Goal: Complete application form

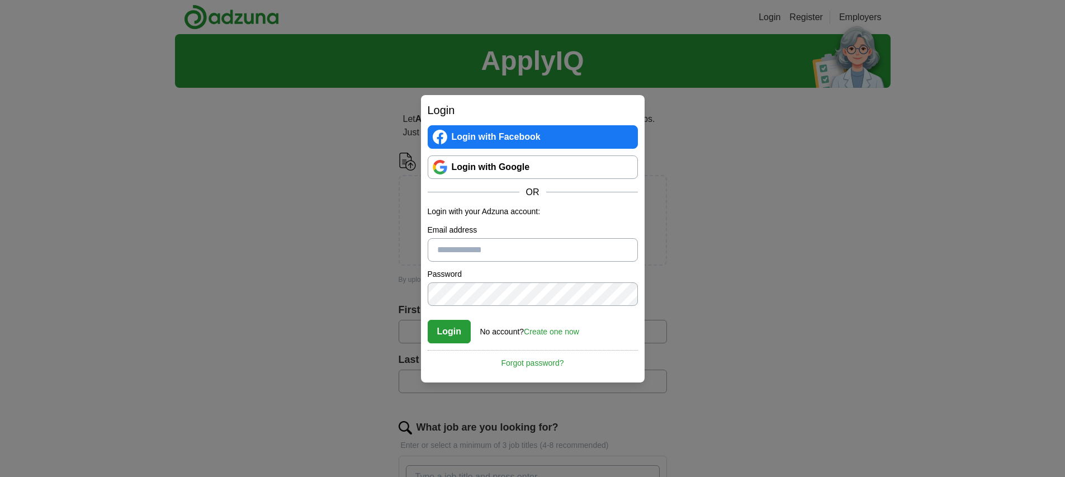
click at [458, 162] on link "Login with Google" at bounding box center [533, 166] width 210 height 23
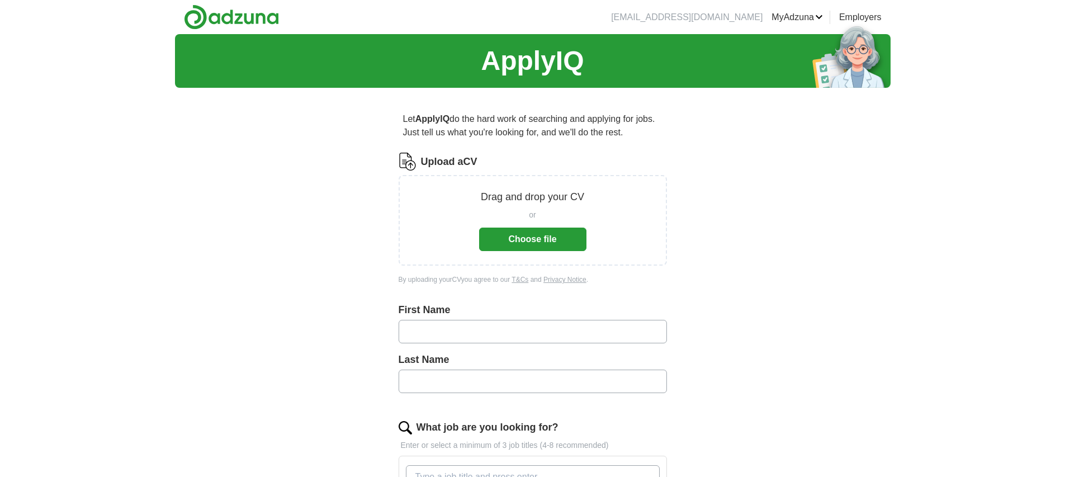
click at [560, 237] on button "Choose file" at bounding box center [532, 239] width 107 height 23
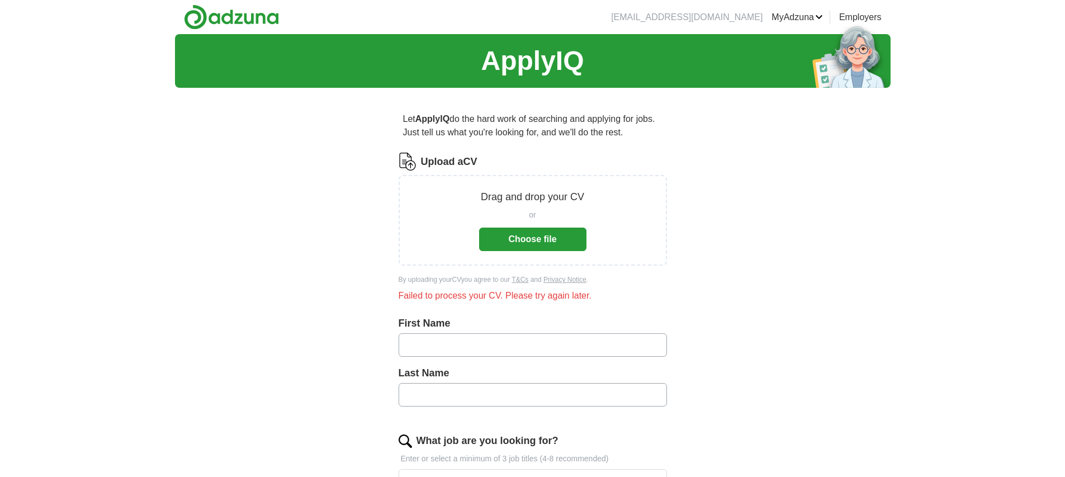
click at [538, 237] on button "Choose file" at bounding box center [532, 239] width 107 height 23
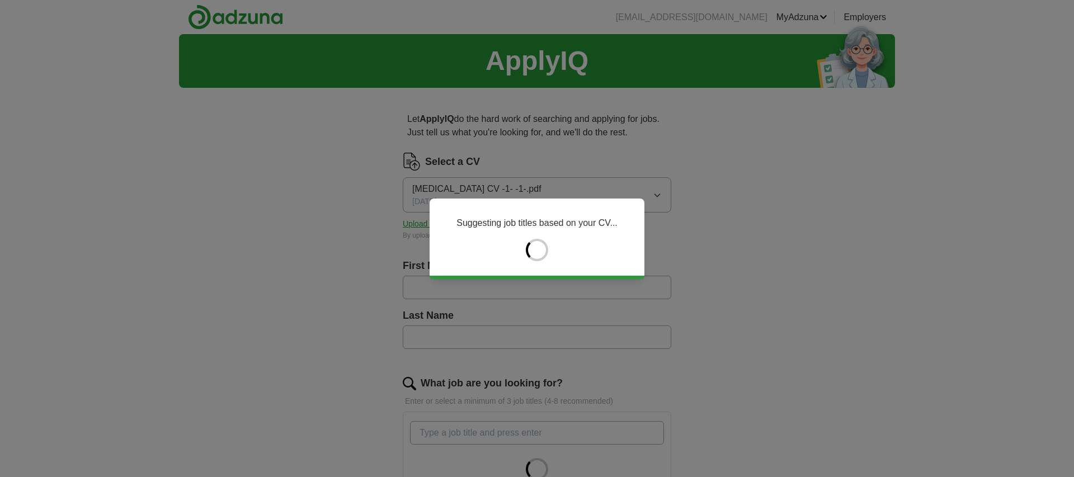
type input "******"
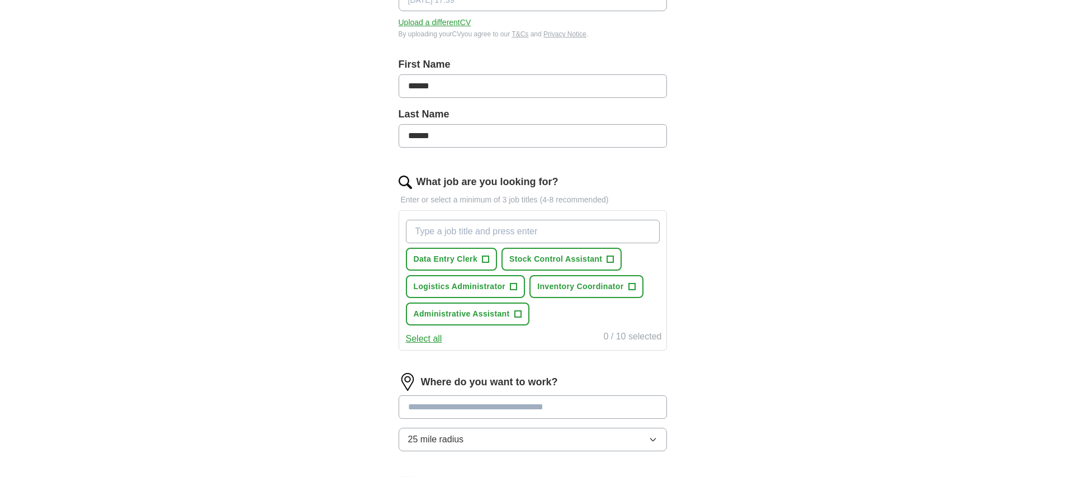
scroll to position [206, 0]
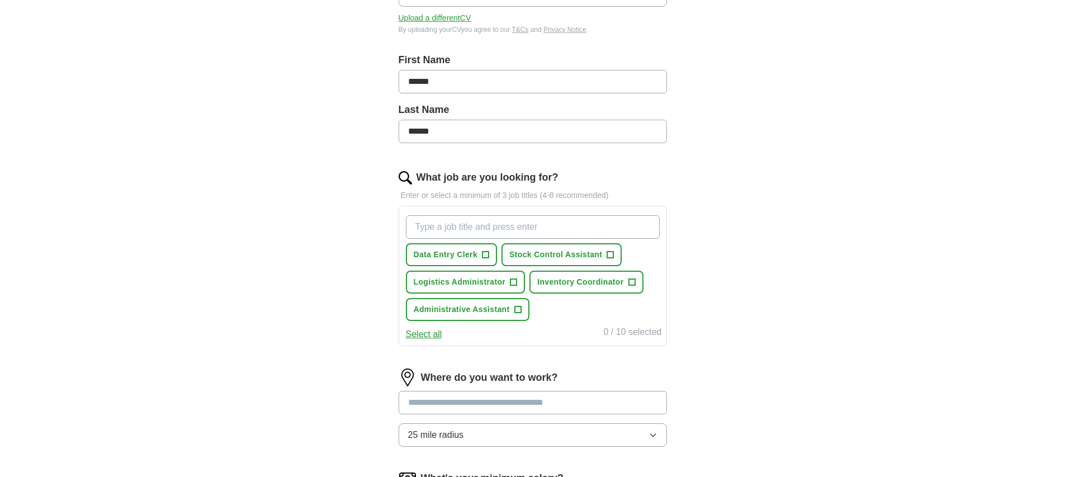
click at [599, 398] on input at bounding box center [533, 402] width 268 height 23
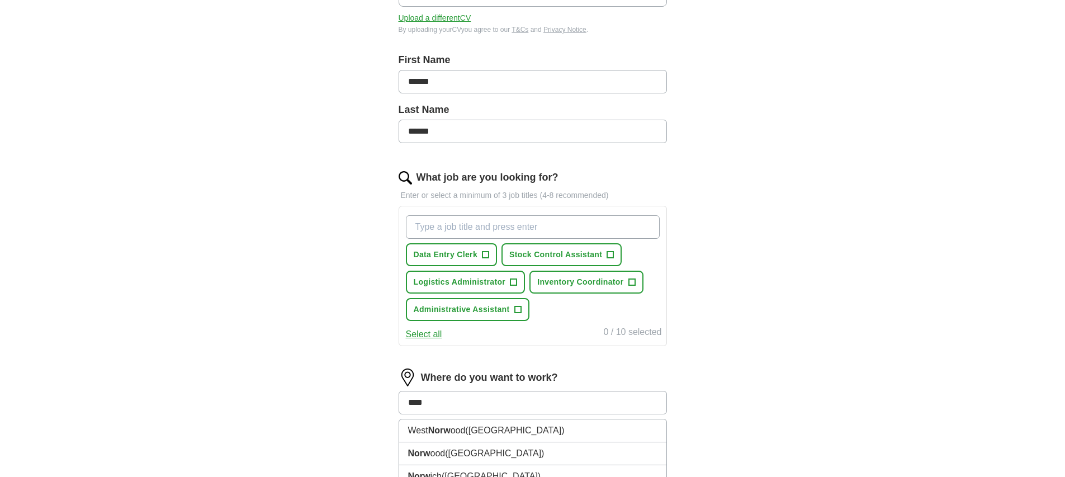
type input "*****"
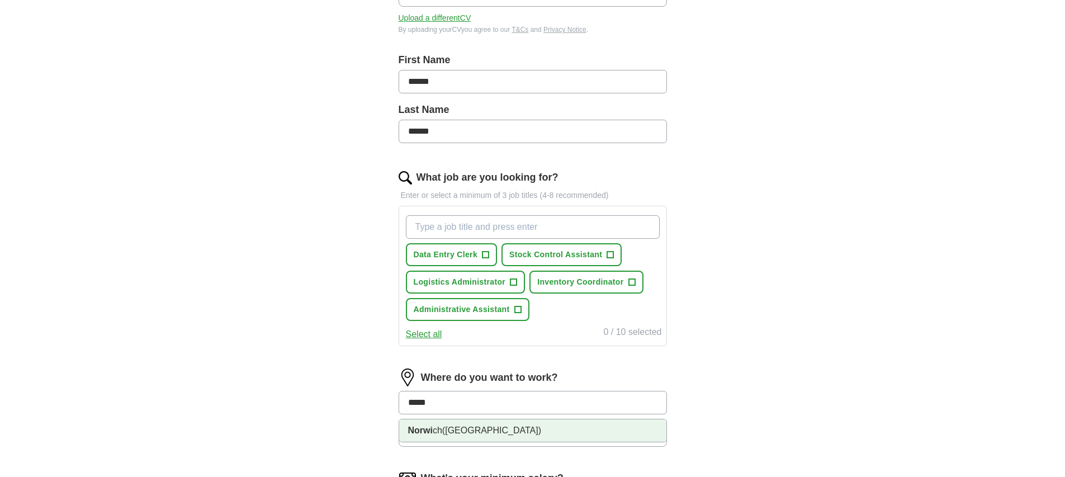
click at [493, 433] on li "Norwi ch ([GEOGRAPHIC_DATA])" at bounding box center [532, 430] width 267 height 22
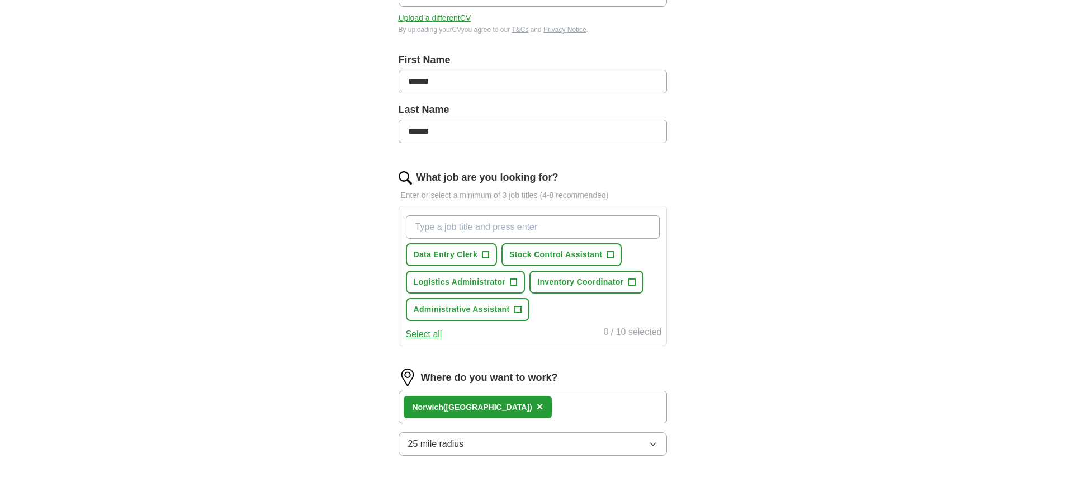
click at [653, 440] on icon "button" at bounding box center [653, 444] width 9 height 9
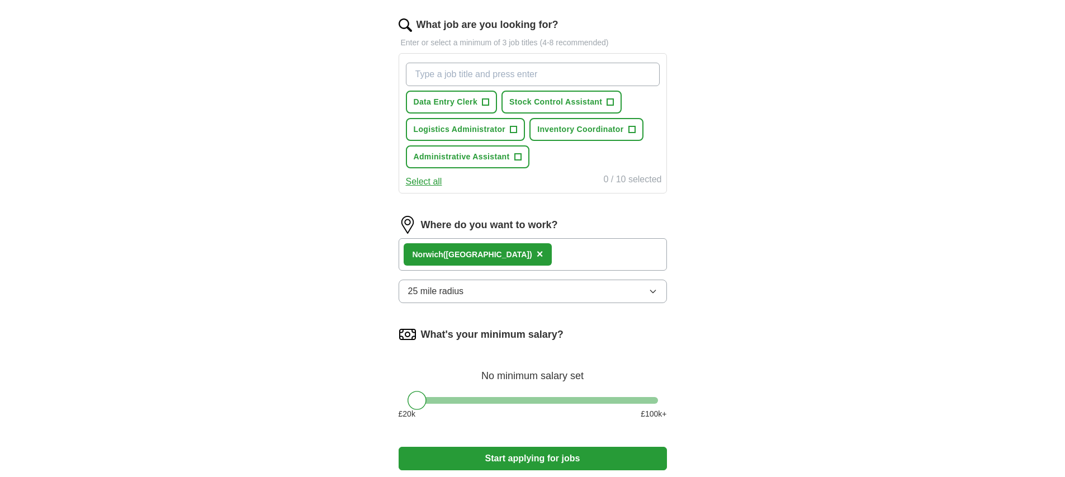
scroll to position [368, 0]
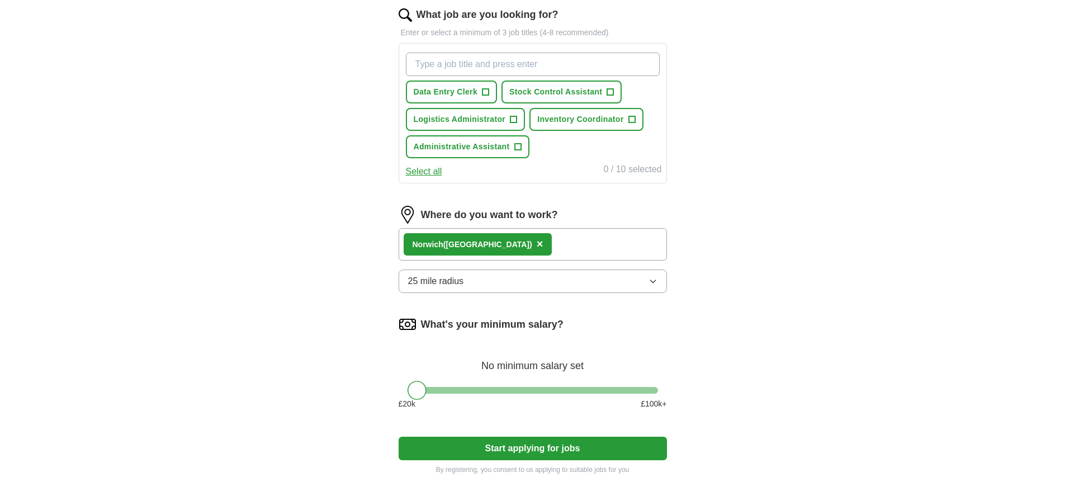
click at [655, 280] on icon "button" at bounding box center [653, 281] width 9 height 9
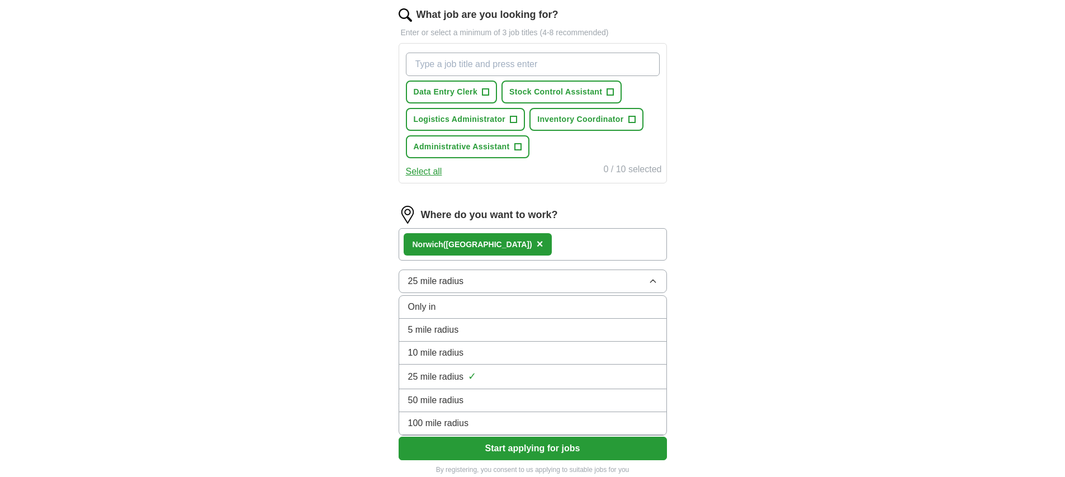
click at [501, 330] on div "5 mile radius" at bounding box center [532, 329] width 249 height 13
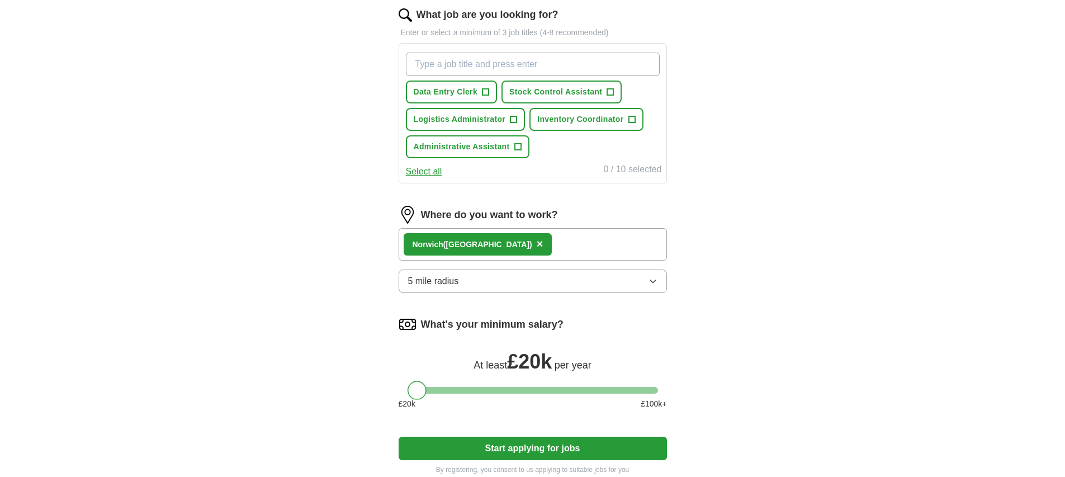
drag, startPoint x: 422, startPoint y: 388, endPoint x: 413, endPoint y: 387, distance: 8.4
click at [413, 387] on div at bounding box center [417, 390] width 19 height 19
drag, startPoint x: 654, startPoint y: 390, endPoint x: 490, endPoint y: 379, distance: 163.6
click at [449, 380] on div "What's your minimum salary? At least £ 30k per year £ 20 k £ 100 k+" at bounding box center [533, 366] width 268 height 103
click at [447, 65] on input "What job are you looking for?" at bounding box center [533, 64] width 254 height 23
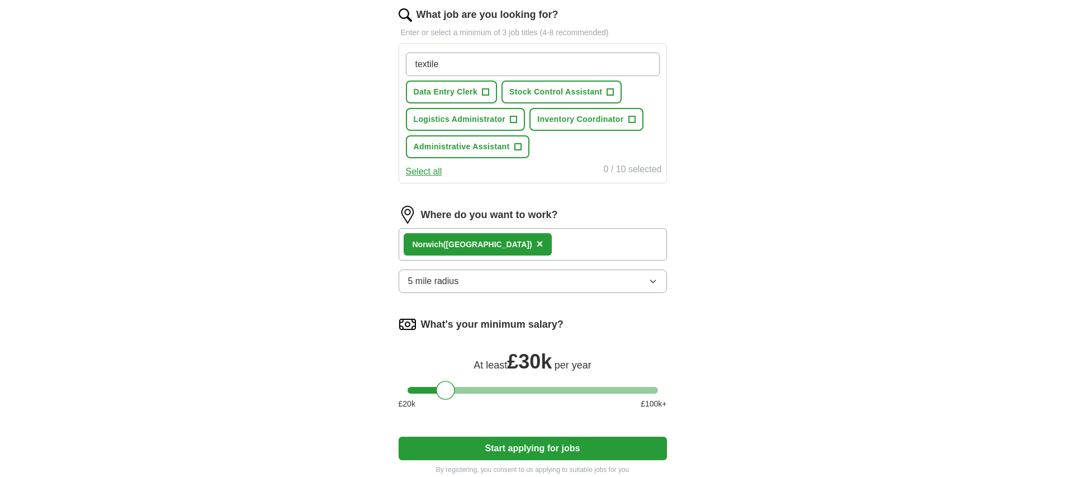
type input "textiles"
click at [472, 72] on input "textiles" at bounding box center [533, 64] width 254 height 23
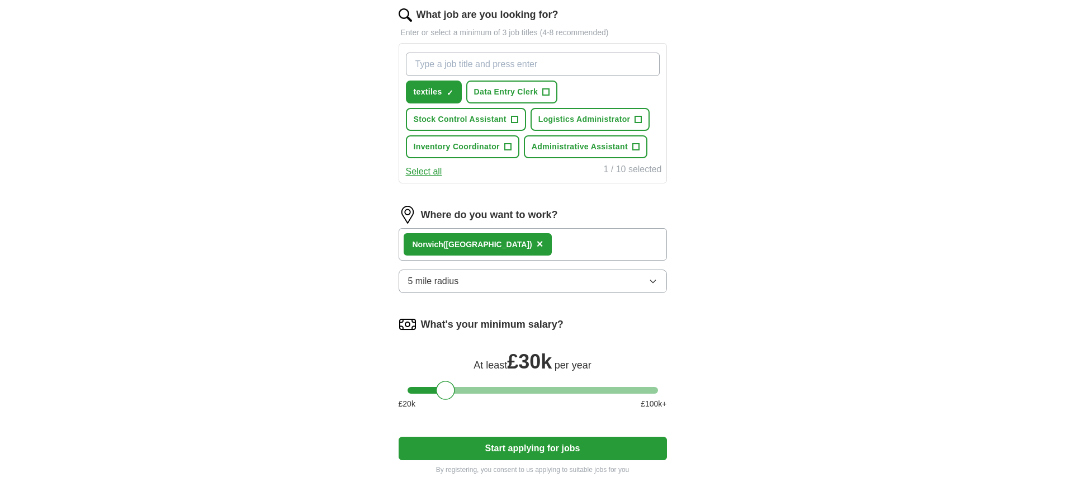
click at [443, 69] on input "What job are you looking for?" at bounding box center [533, 64] width 254 height 23
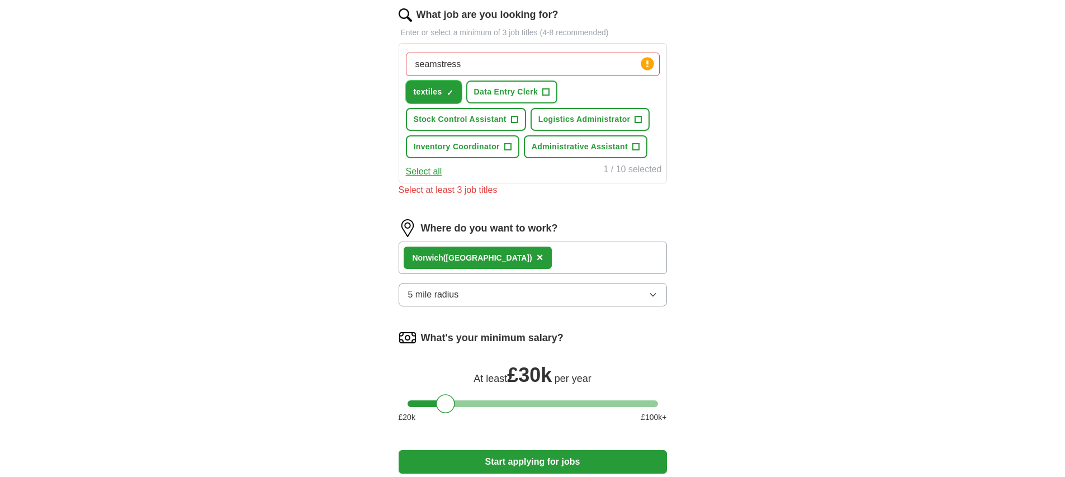
click at [0, 0] on span "×" at bounding box center [0, 0] width 0 height 0
click at [477, 68] on input "seamstress" at bounding box center [533, 64] width 254 height 23
type input "s"
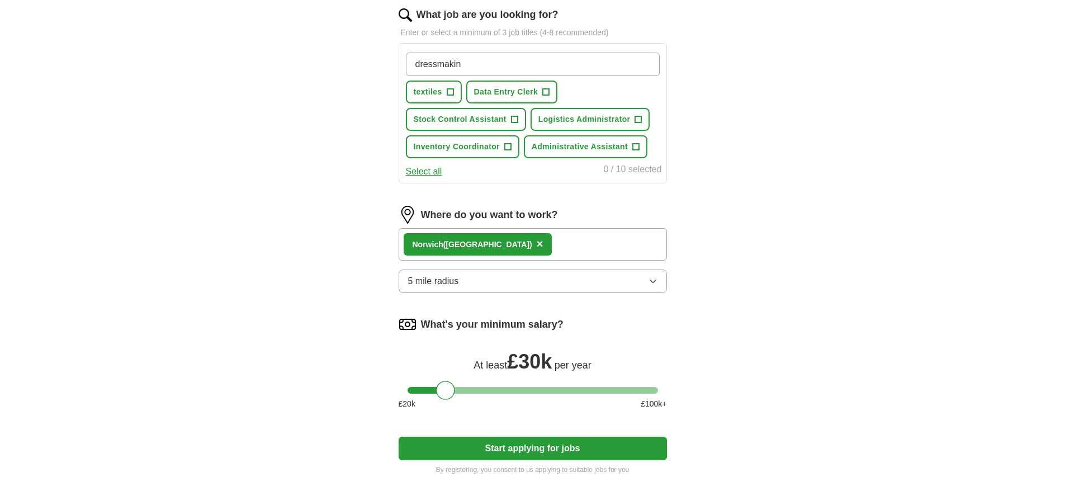
type input "dressmaking"
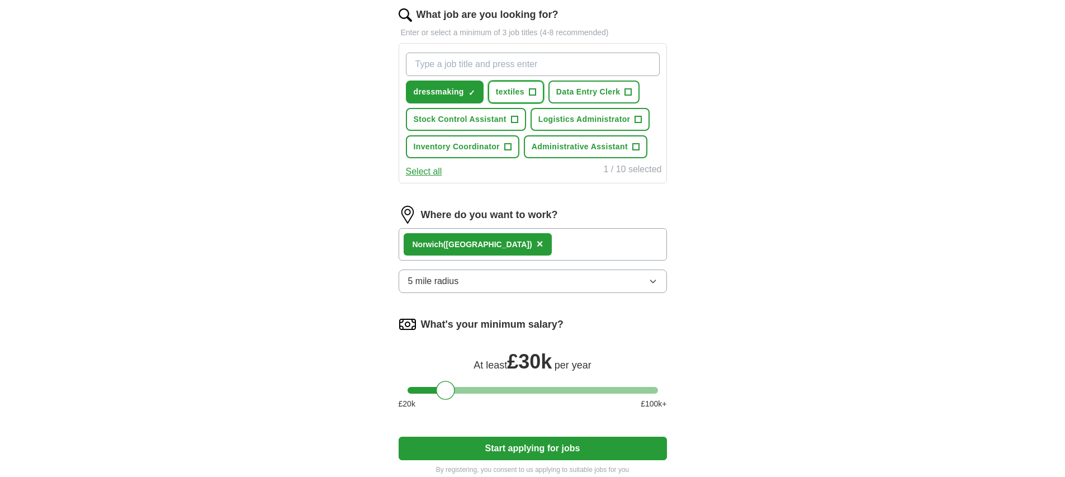
click at [531, 89] on span "+" at bounding box center [532, 92] width 7 height 9
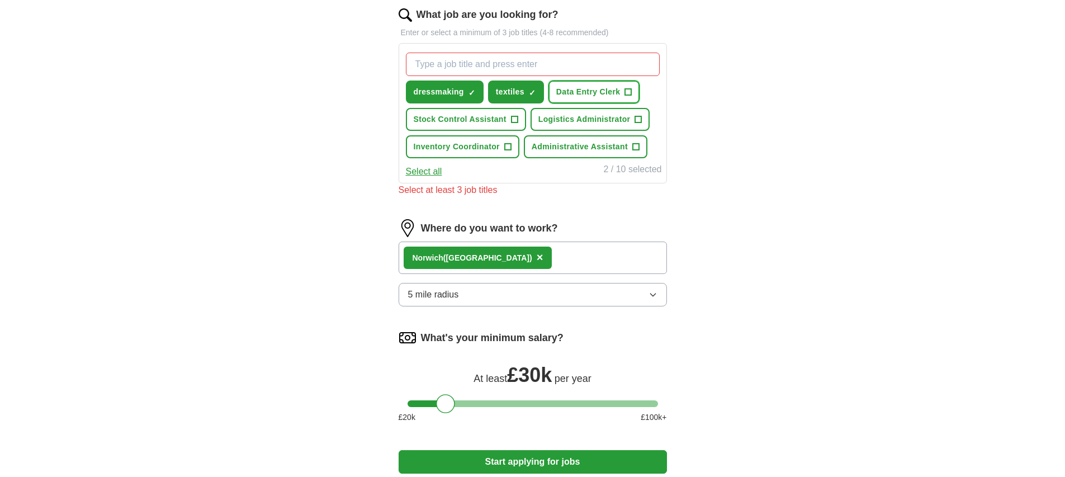
click at [615, 91] on span "Data Entry Clerk" at bounding box center [588, 92] width 64 height 12
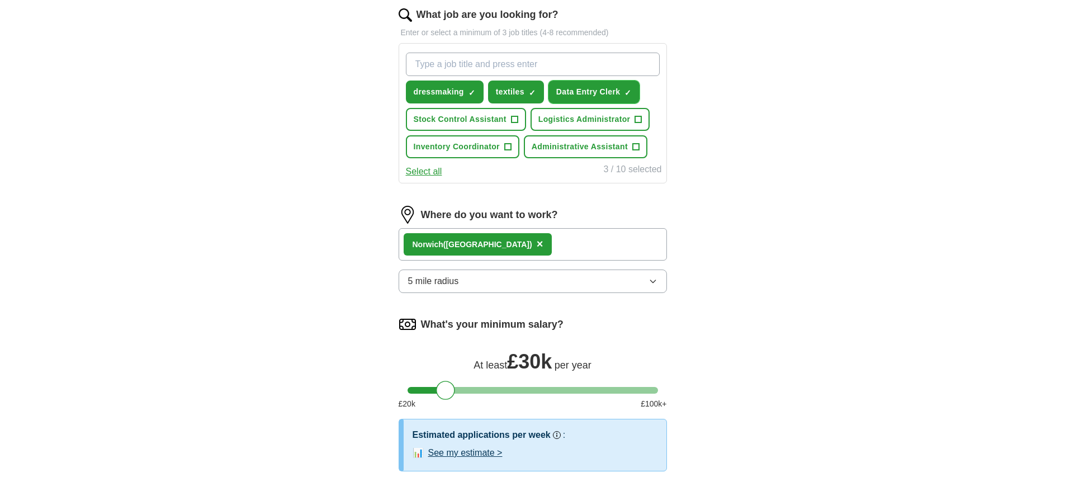
click at [615, 91] on span "Data Entry Clerk" at bounding box center [588, 92] width 64 height 12
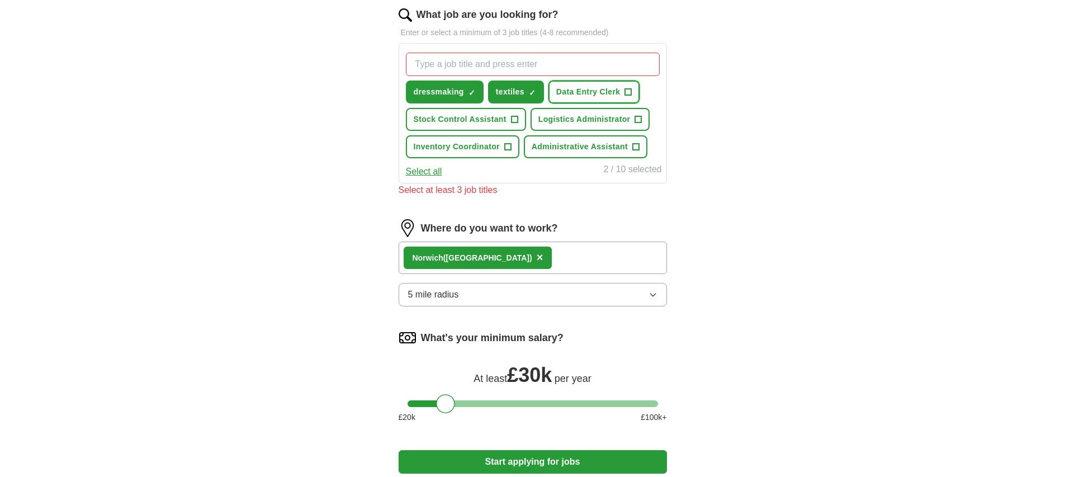
click at [627, 93] on span "+" at bounding box center [628, 92] width 7 height 9
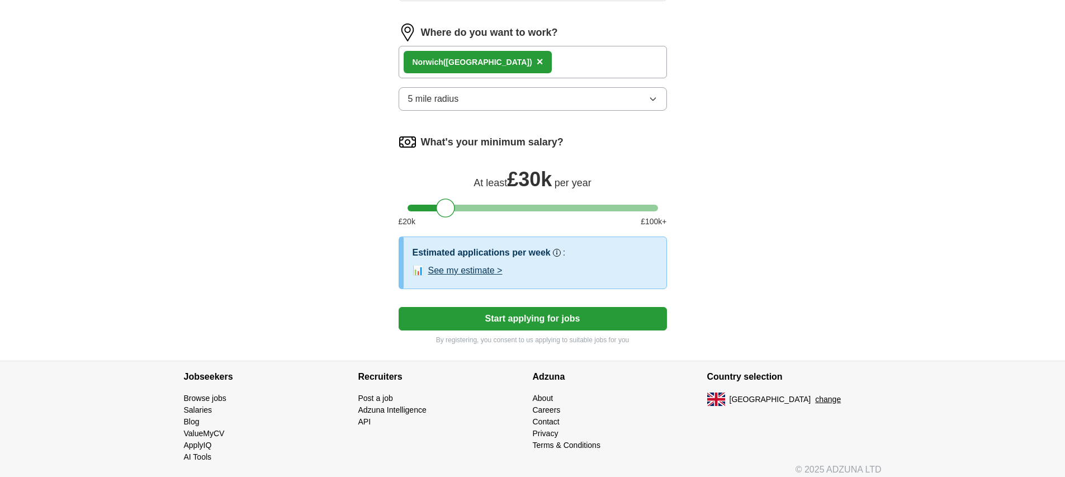
scroll to position [559, 0]
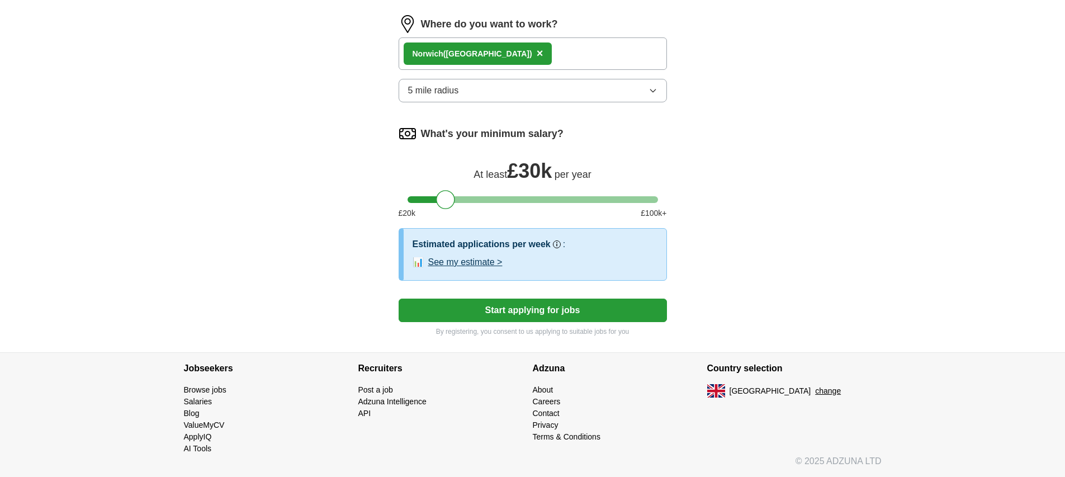
click at [472, 262] on button "See my estimate >" at bounding box center [465, 262] width 74 height 13
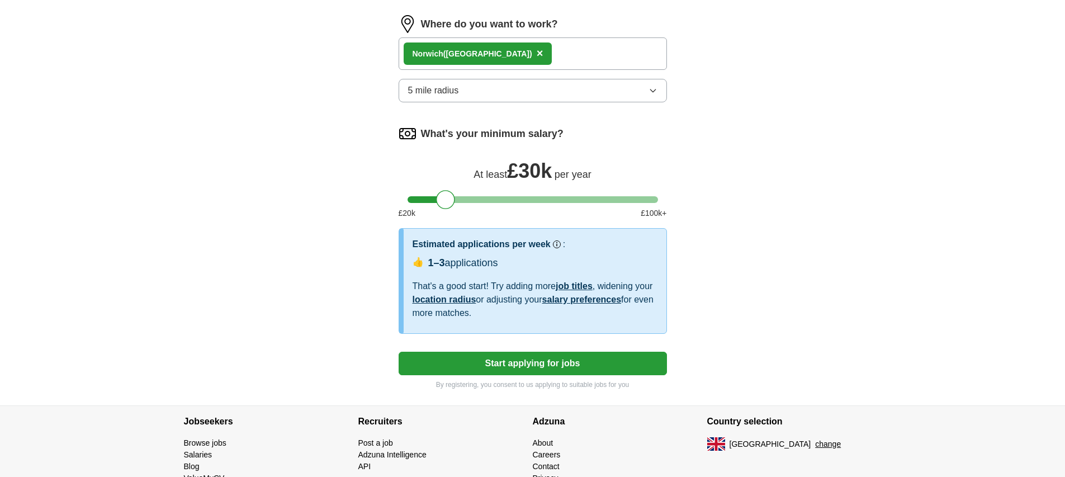
click at [528, 361] on button "Start applying for jobs" at bounding box center [533, 363] width 268 height 23
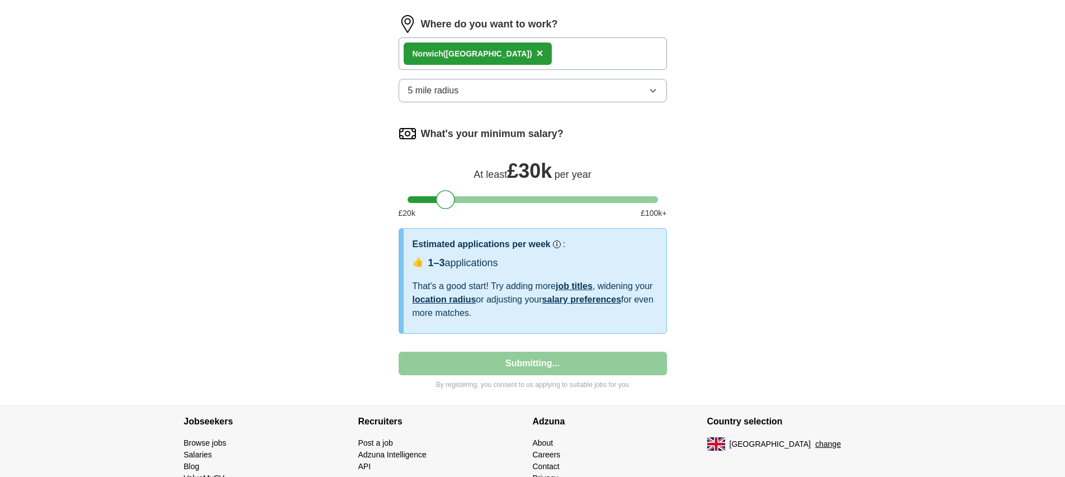
select select "**"
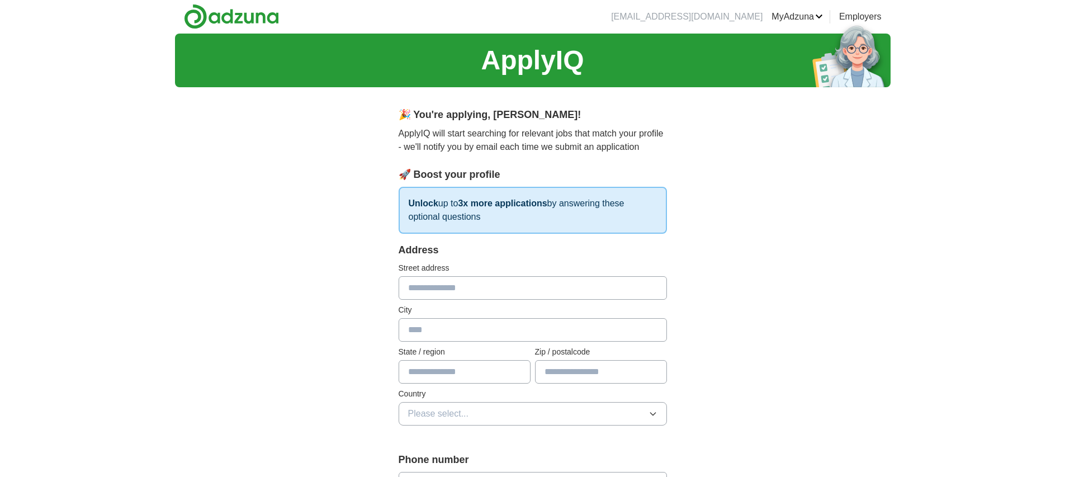
scroll to position [0, 0]
click at [478, 290] on input "text" at bounding box center [533, 288] width 268 height 23
type input "**********"
type input "*******"
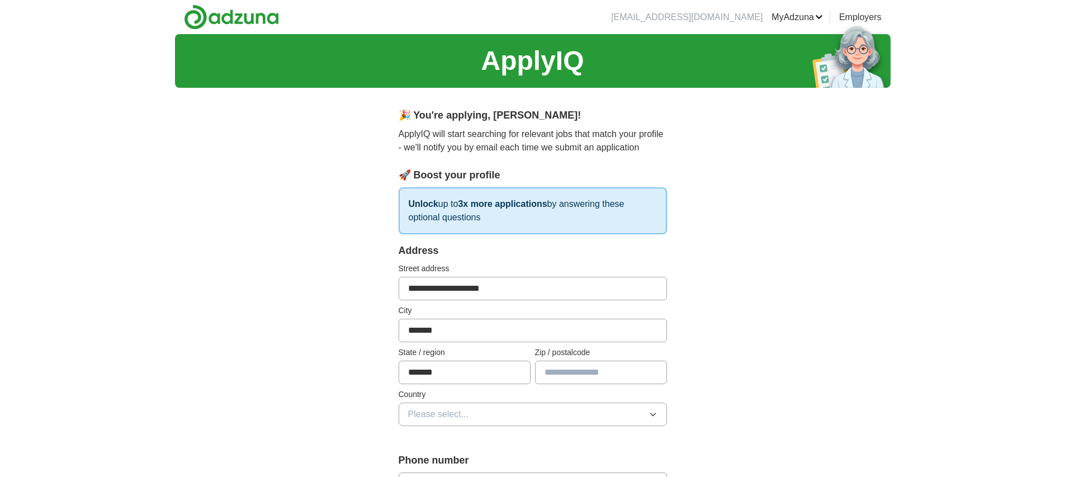
type input "*******"
type input "**********"
select select "**"
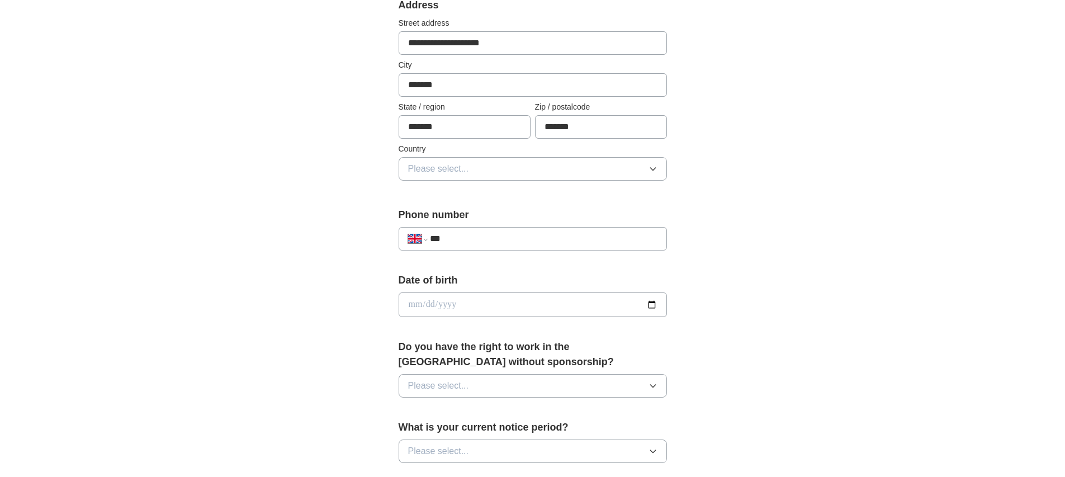
click at [481, 239] on input "***" at bounding box center [543, 238] width 227 height 13
type input "**********"
click at [489, 306] on input "date" at bounding box center [533, 304] width 268 height 25
type input "**********"
click at [481, 379] on button "Please select..." at bounding box center [533, 385] width 268 height 23
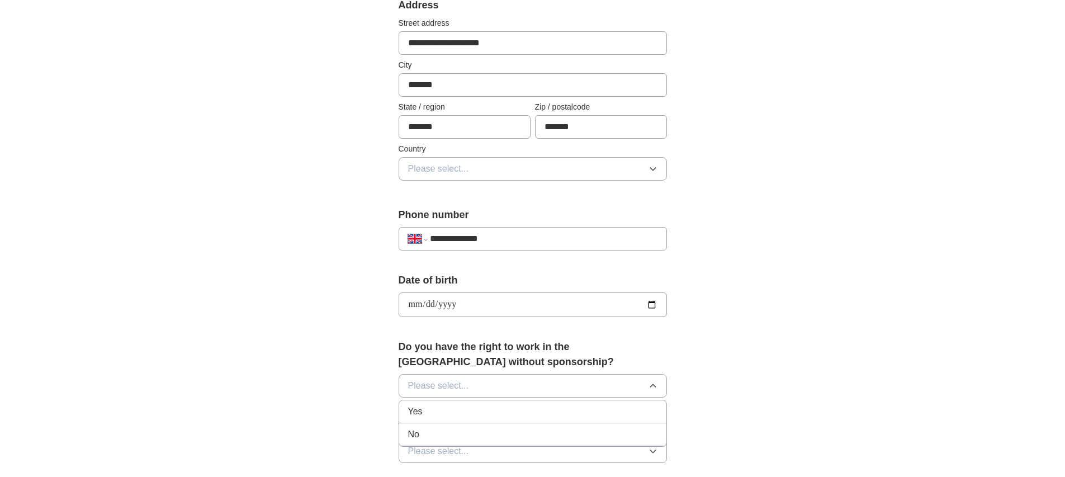
click at [441, 411] on div "Yes" at bounding box center [532, 411] width 249 height 13
click at [490, 451] on button "Please select..." at bounding box center [533, 451] width 268 height 23
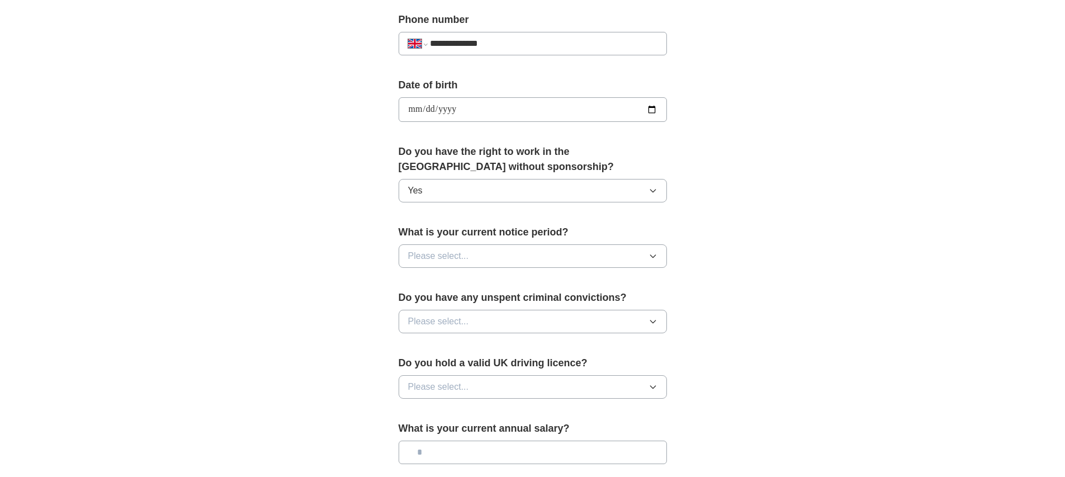
scroll to position [443, 0]
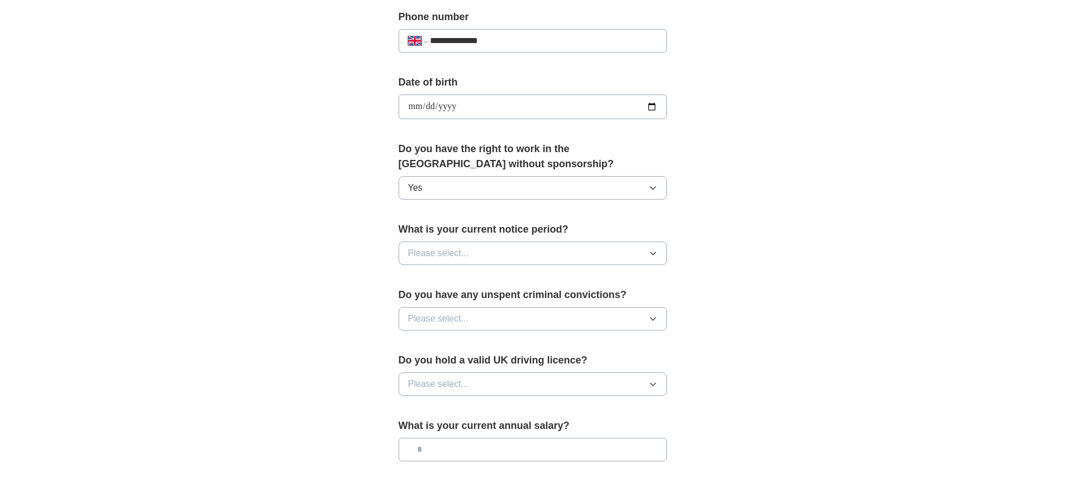
click at [574, 250] on button "Please select..." at bounding box center [533, 253] width 268 height 23
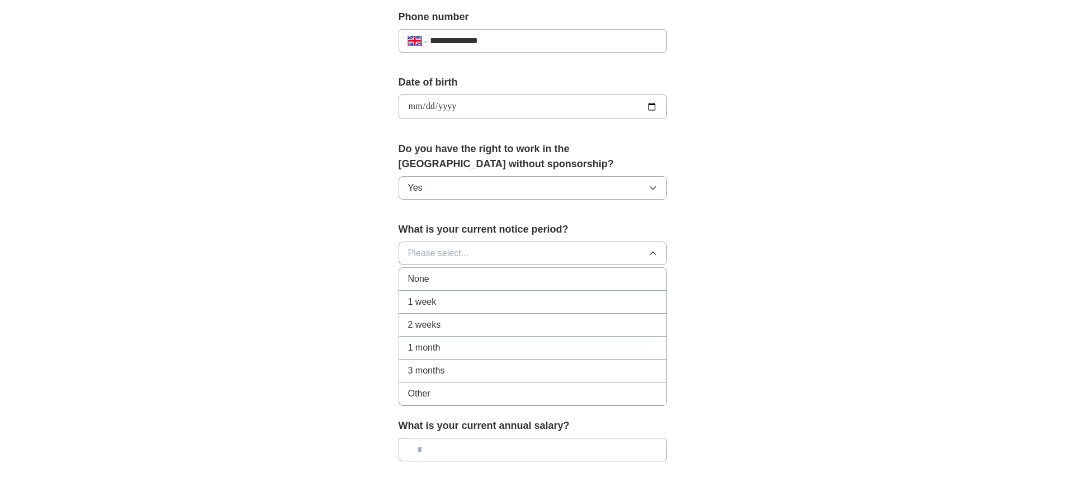
click at [553, 280] on div "None" at bounding box center [532, 278] width 249 height 13
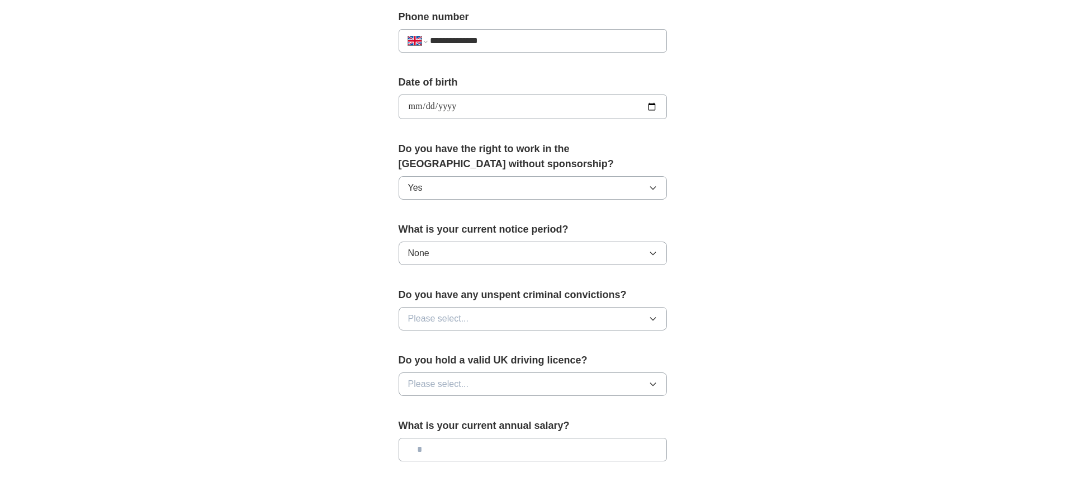
click at [593, 319] on button "Please select..." at bounding box center [533, 318] width 268 height 23
drag, startPoint x: 522, startPoint y: 372, endPoint x: 537, endPoint y: 362, distance: 17.7
click at [523, 371] on div "No" at bounding box center [532, 367] width 249 height 13
click at [569, 379] on button "Please select..." at bounding box center [533, 383] width 268 height 23
click at [517, 429] on div "No" at bounding box center [532, 432] width 249 height 13
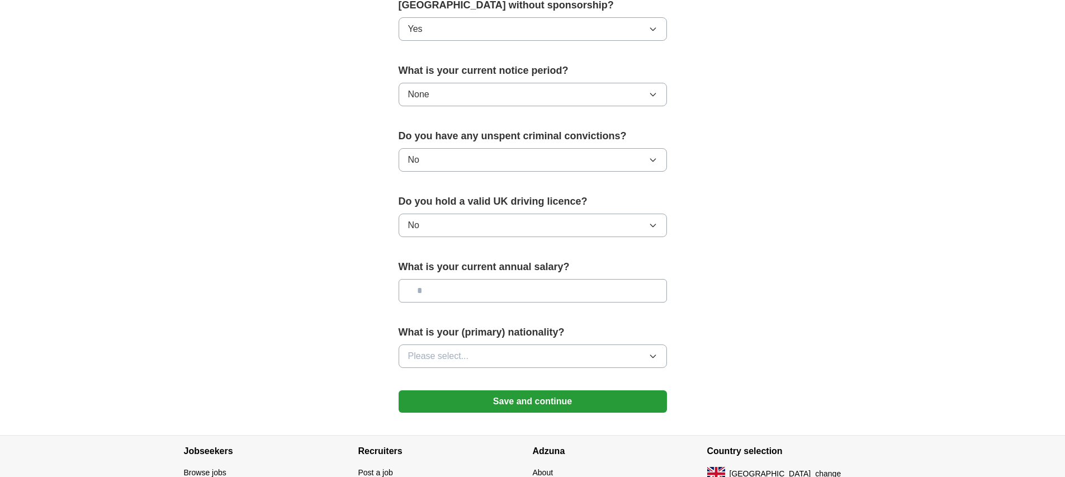
scroll to position [628, 0]
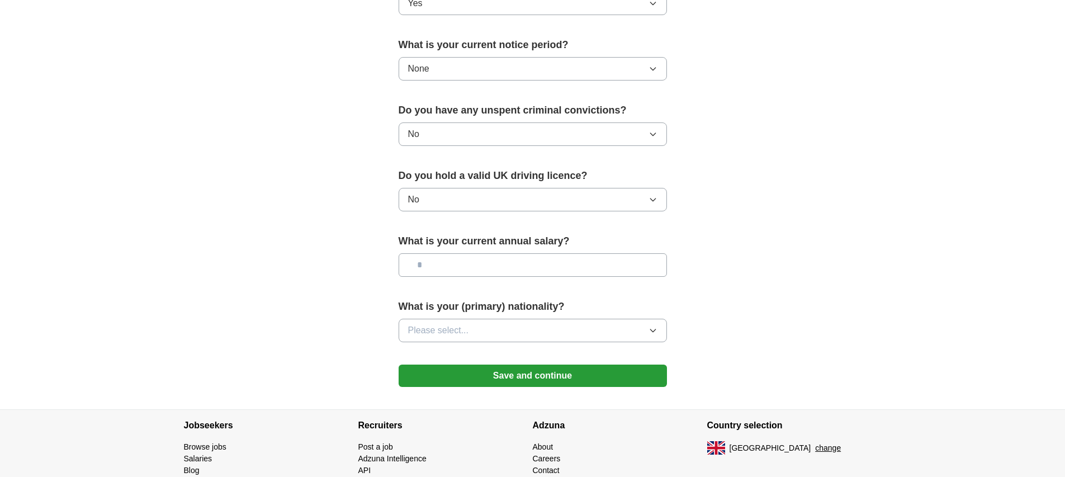
click at [653, 68] on icon "button" at bounding box center [653, 68] width 9 height 9
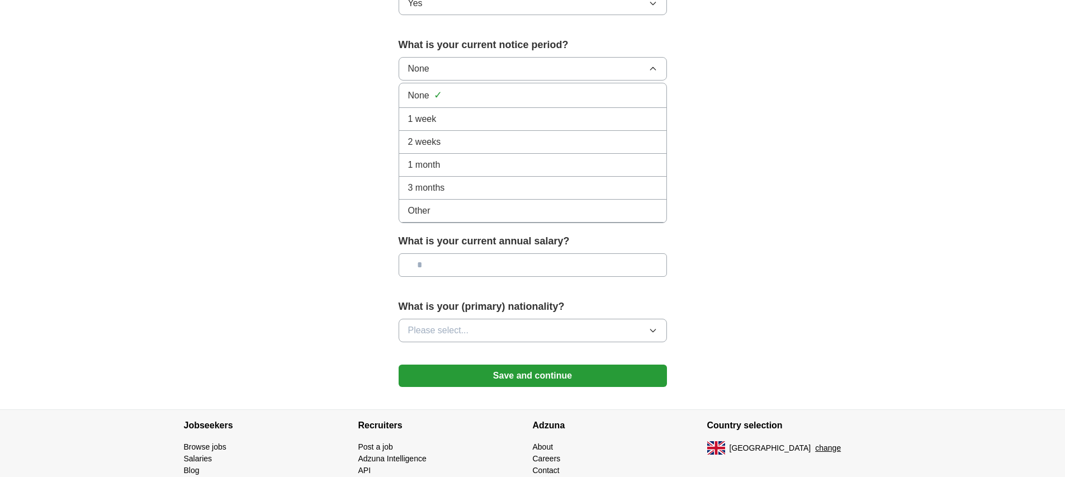
click at [652, 67] on icon "button" at bounding box center [652, 68] width 5 height 3
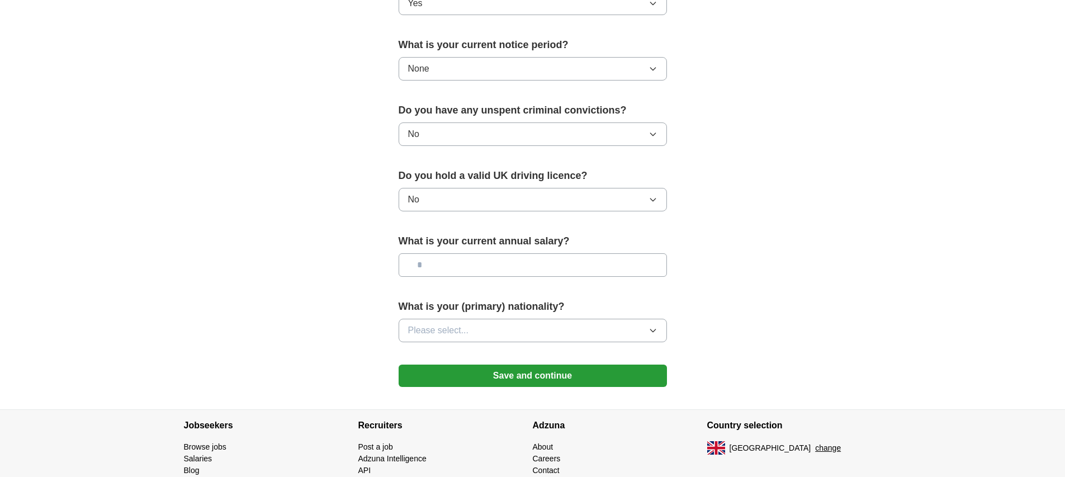
click at [563, 68] on button "None" at bounding box center [533, 68] width 268 height 23
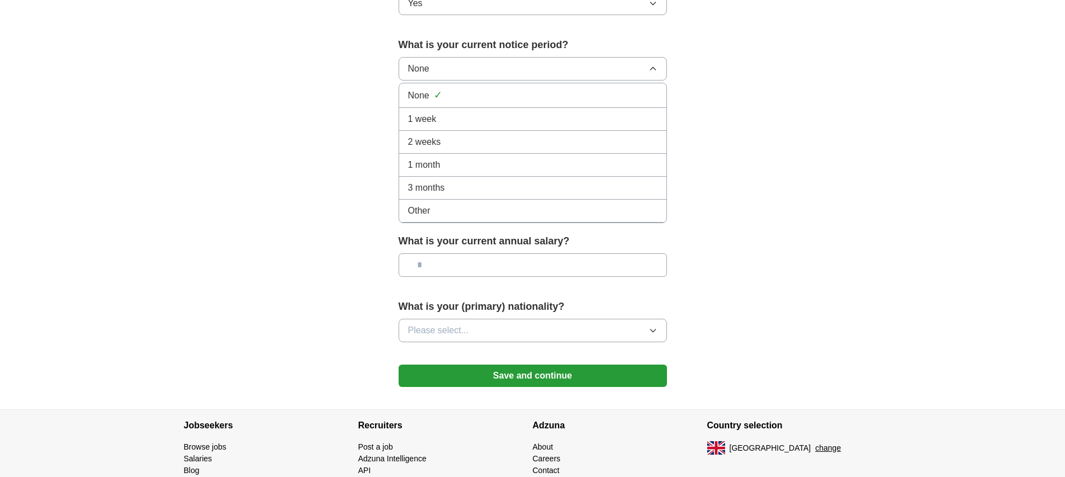
click at [472, 209] on div "Other" at bounding box center [532, 210] width 249 height 13
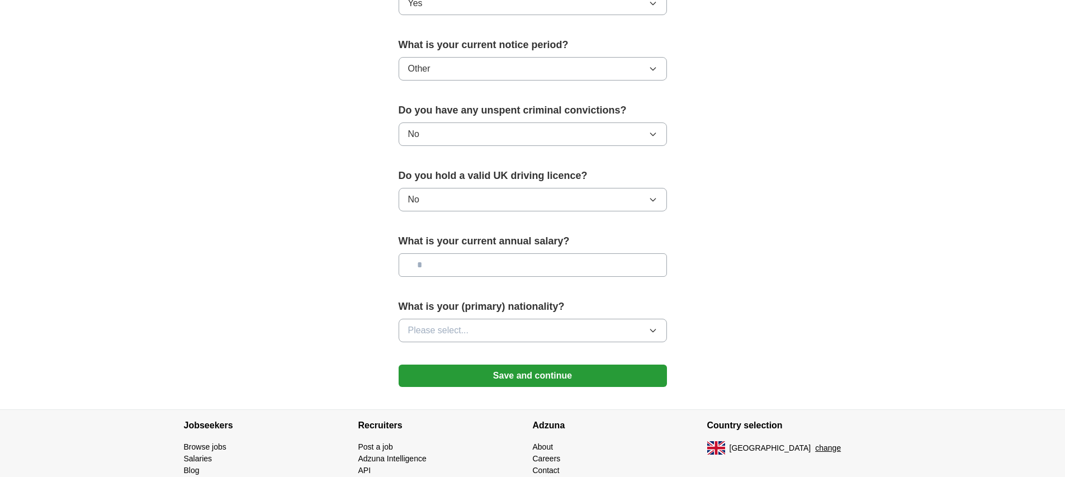
click at [498, 329] on button "Please select..." at bounding box center [533, 330] width 268 height 23
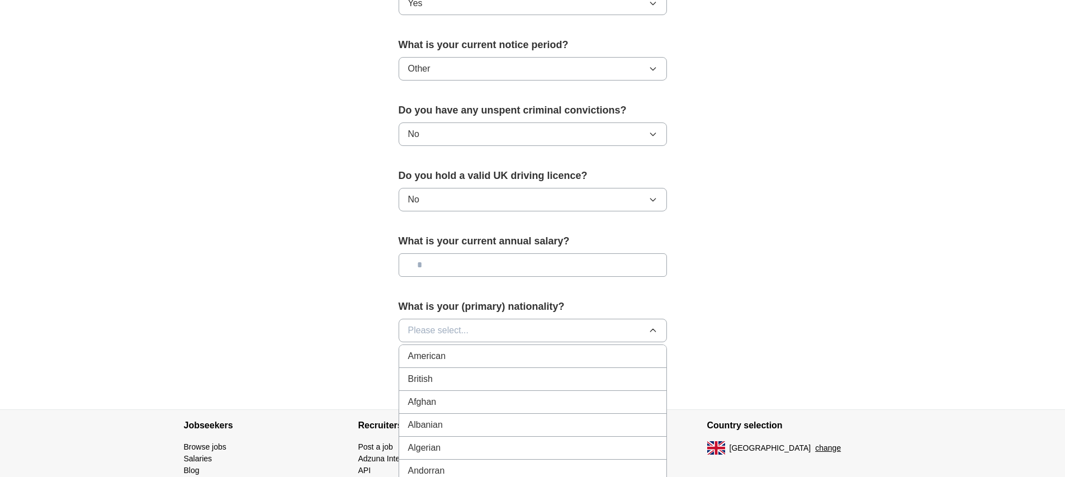
click at [490, 381] on div "British" at bounding box center [532, 378] width 249 height 13
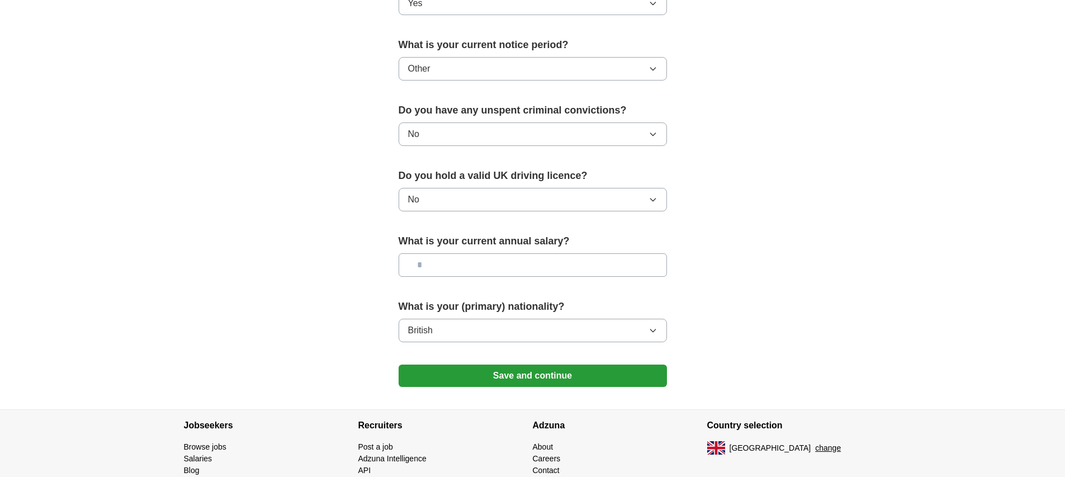
click at [563, 373] on button "Save and continue" at bounding box center [533, 376] width 268 height 22
